Goal: Information Seeking & Learning: Learn about a topic

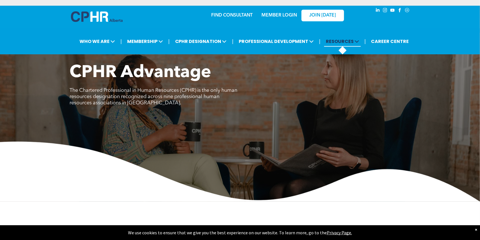
click at [357, 41] on icon at bounding box center [357, 41] width 5 height 5
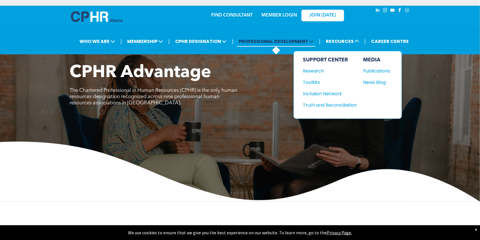
click at [297, 42] on span "PROFESSIONAL DEVELOPMENT" at bounding box center [276, 41] width 78 height 11
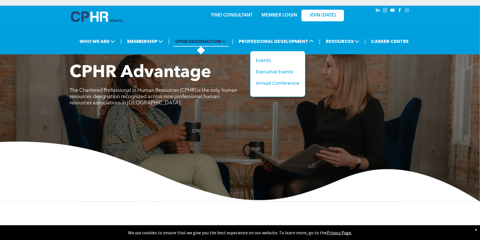
click at [218, 41] on span "CPHR DESIGNATION" at bounding box center [200, 41] width 55 height 11
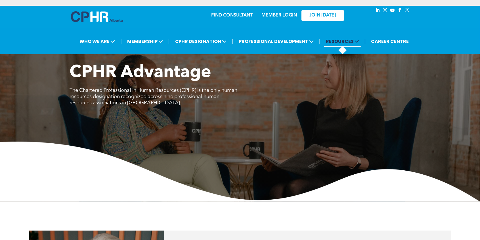
click at [351, 41] on span "RESOURCES" at bounding box center [342, 41] width 37 height 11
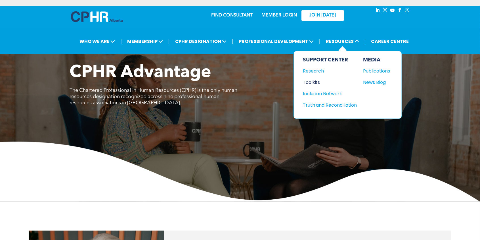
click at [315, 84] on div "Toolkits" at bounding box center [327, 82] width 49 height 7
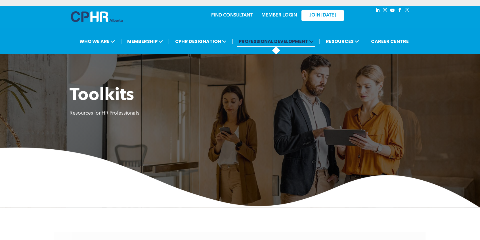
click at [302, 41] on span "PROFESSIONAL DEVELOPMENT" at bounding box center [276, 41] width 78 height 11
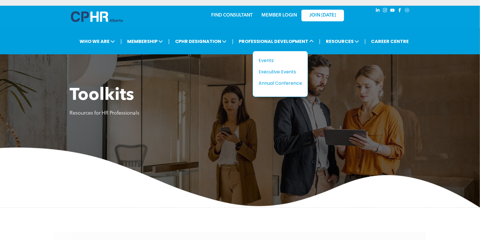
click at [413, 82] on div "Toolkits Resources for HR Professionals" at bounding box center [240, 117] width 480 height 179
